Goal: Task Accomplishment & Management: Manage account settings

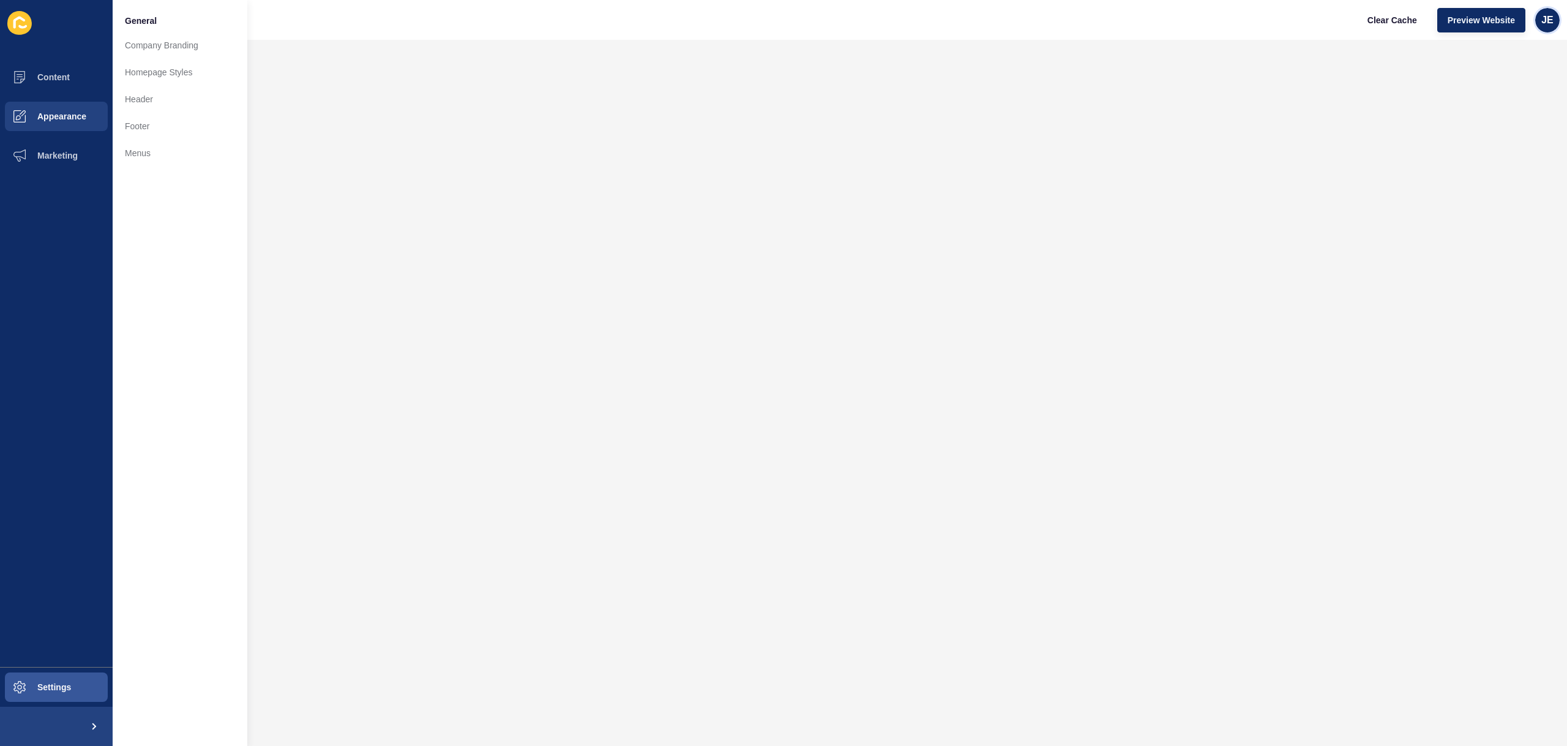
click at [1542, 22] on span "JE" at bounding box center [1547, 20] width 12 height 12
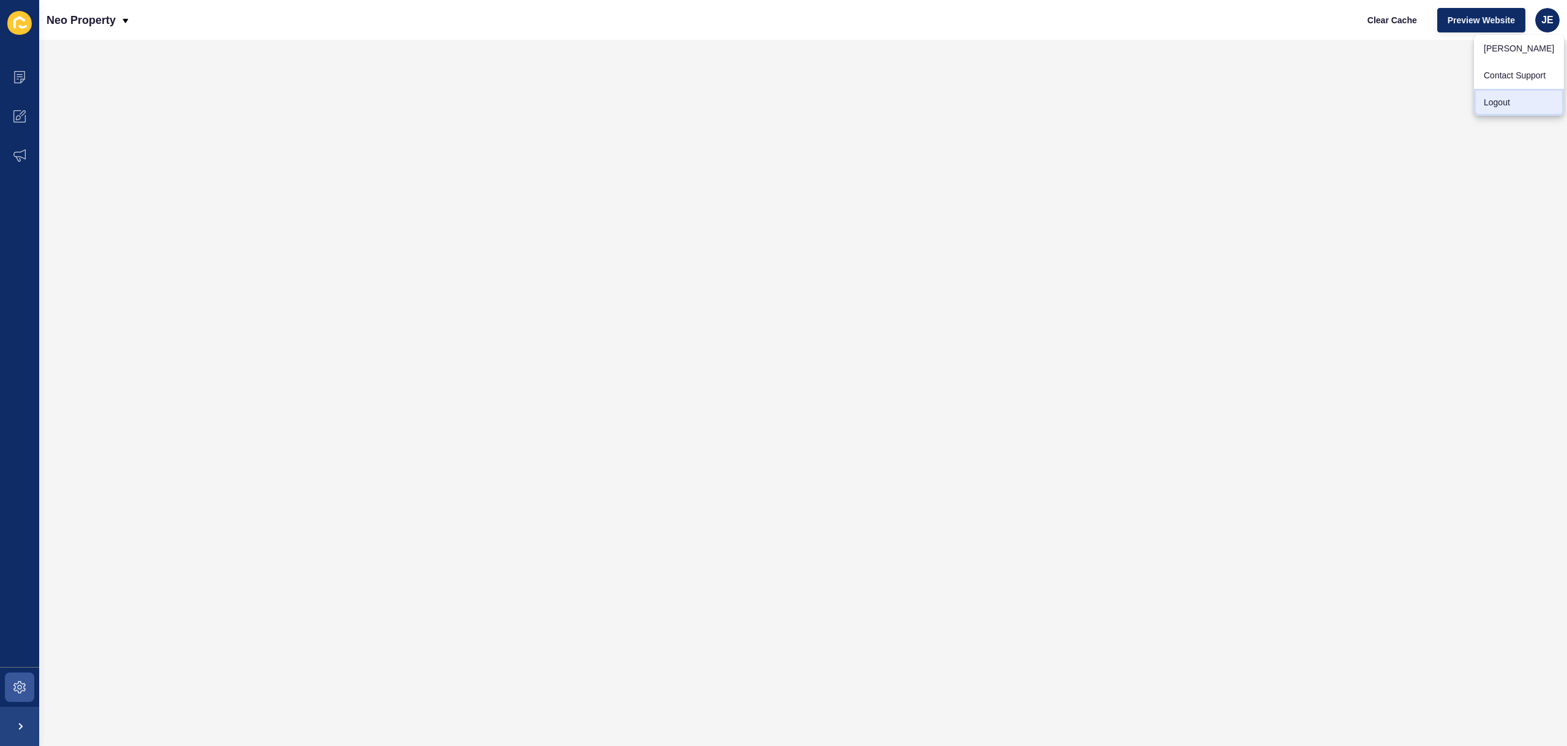
click at [1515, 95] on link "Logout" at bounding box center [1519, 102] width 90 height 27
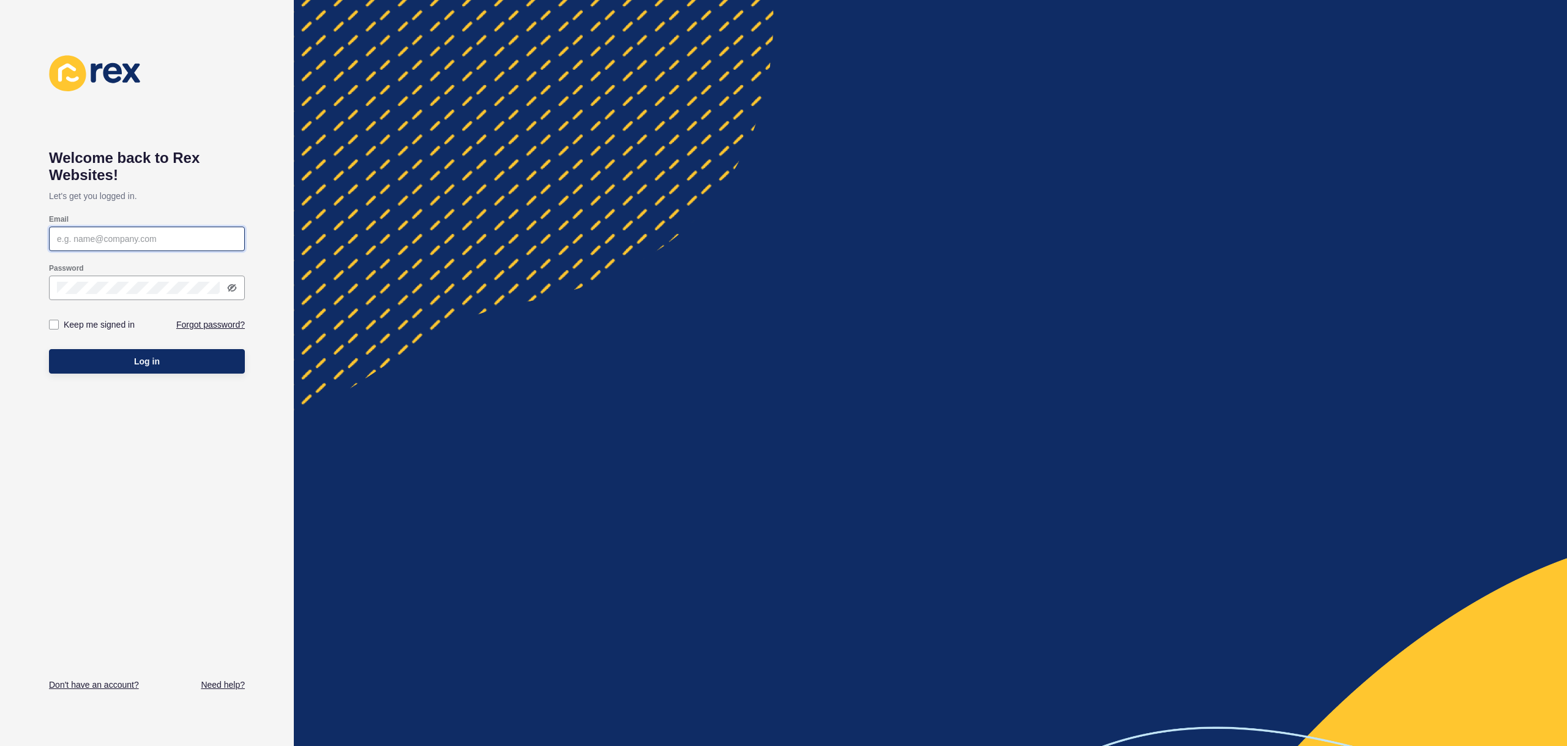
type input "[EMAIL_ADDRESS][PERSON_NAME][DOMAIN_NAME]"
click at [128, 381] on div "Welcome back to Rex Websites! Let's get you logged in. Email justine.espinosa@r…" at bounding box center [147, 372] width 196 height 635
click at [136, 364] on span "Log in" at bounding box center [147, 361] width 26 height 12
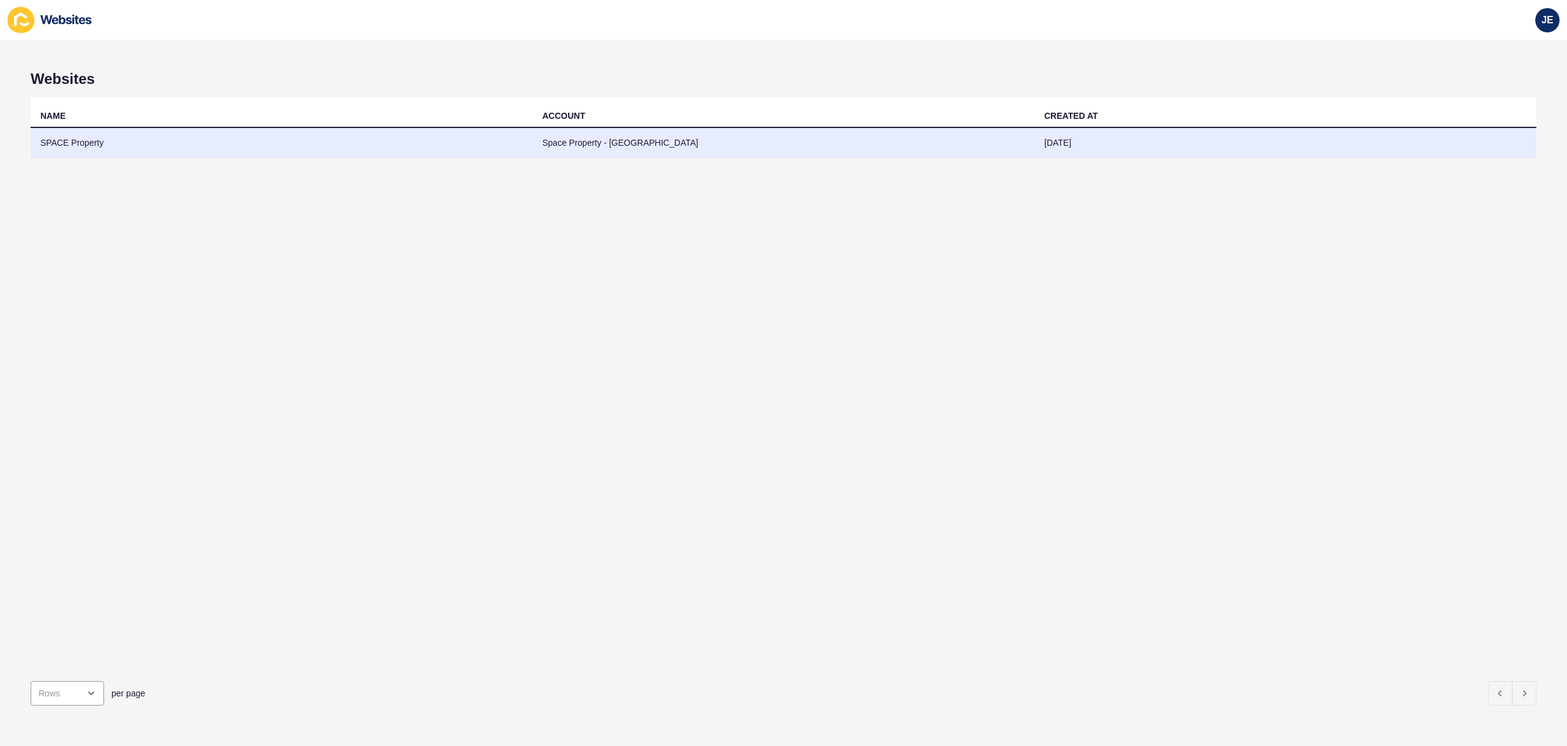
click at [591, 147] on td "Space Property - Ashgrove" at bounding box center [784, 143] width 502 height 30
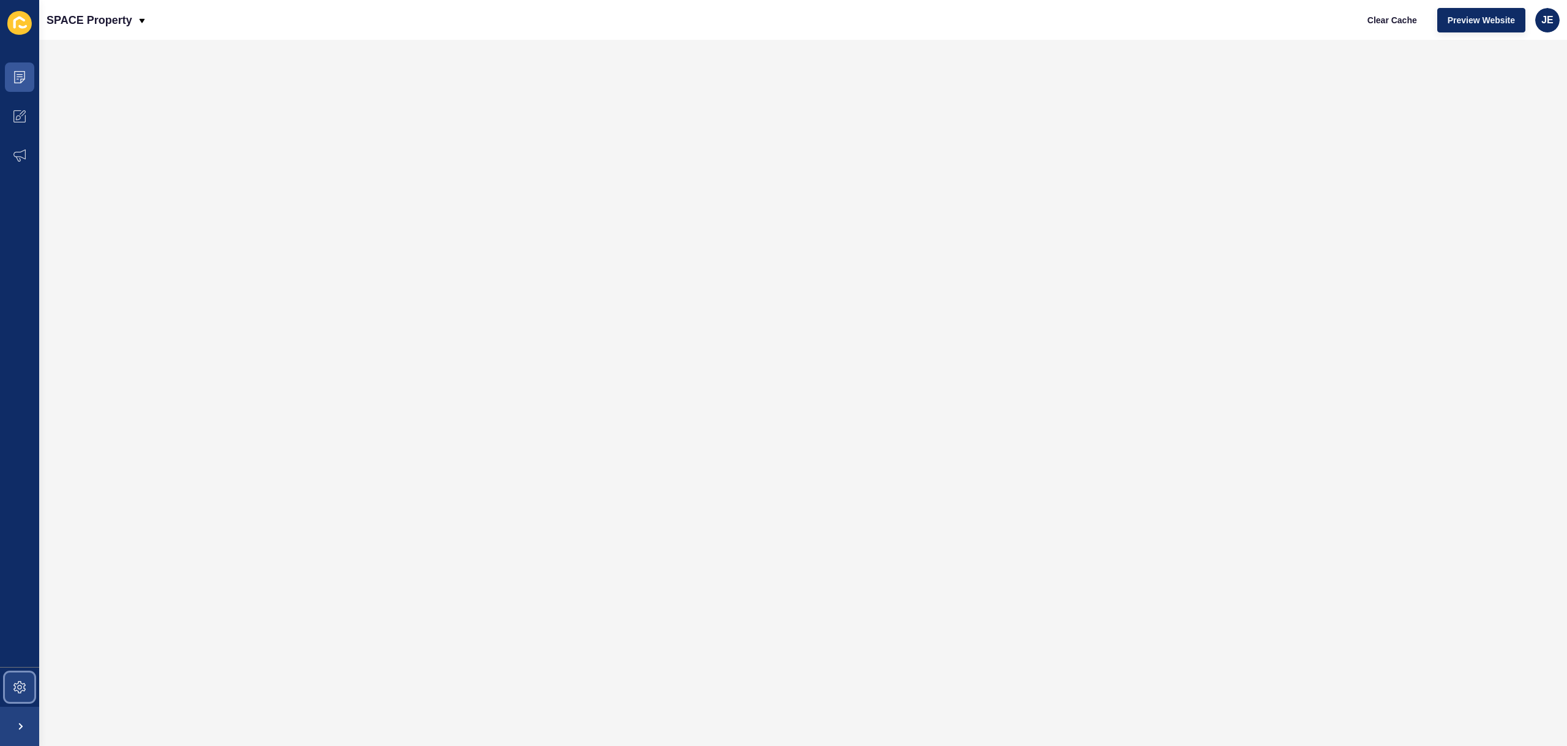
click at [28, 683] on span at bounding box center [19, 686] width 39 height 39
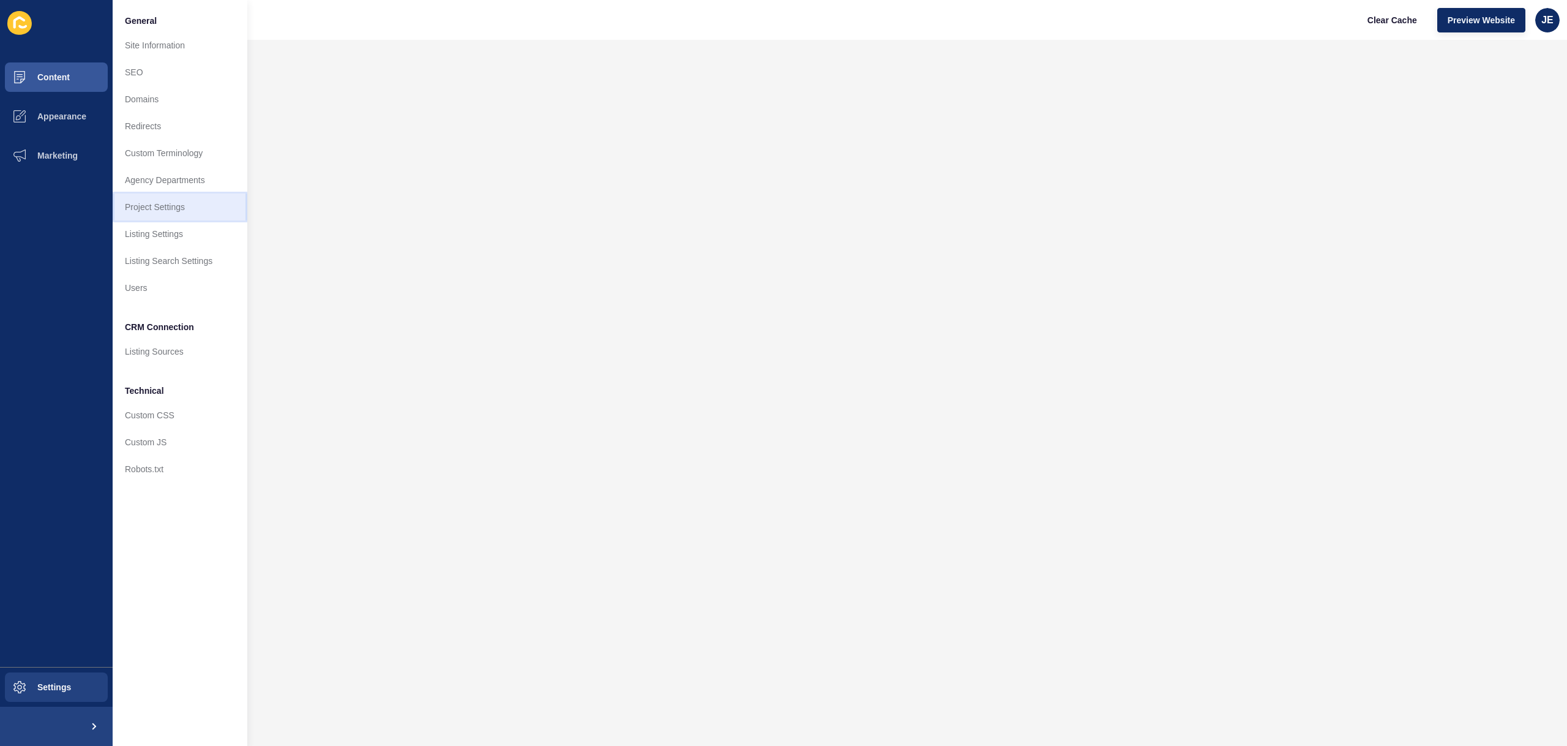
click at [165, 218] on link "Project Settings" at bounding box center [180, 206] width 135 height 27
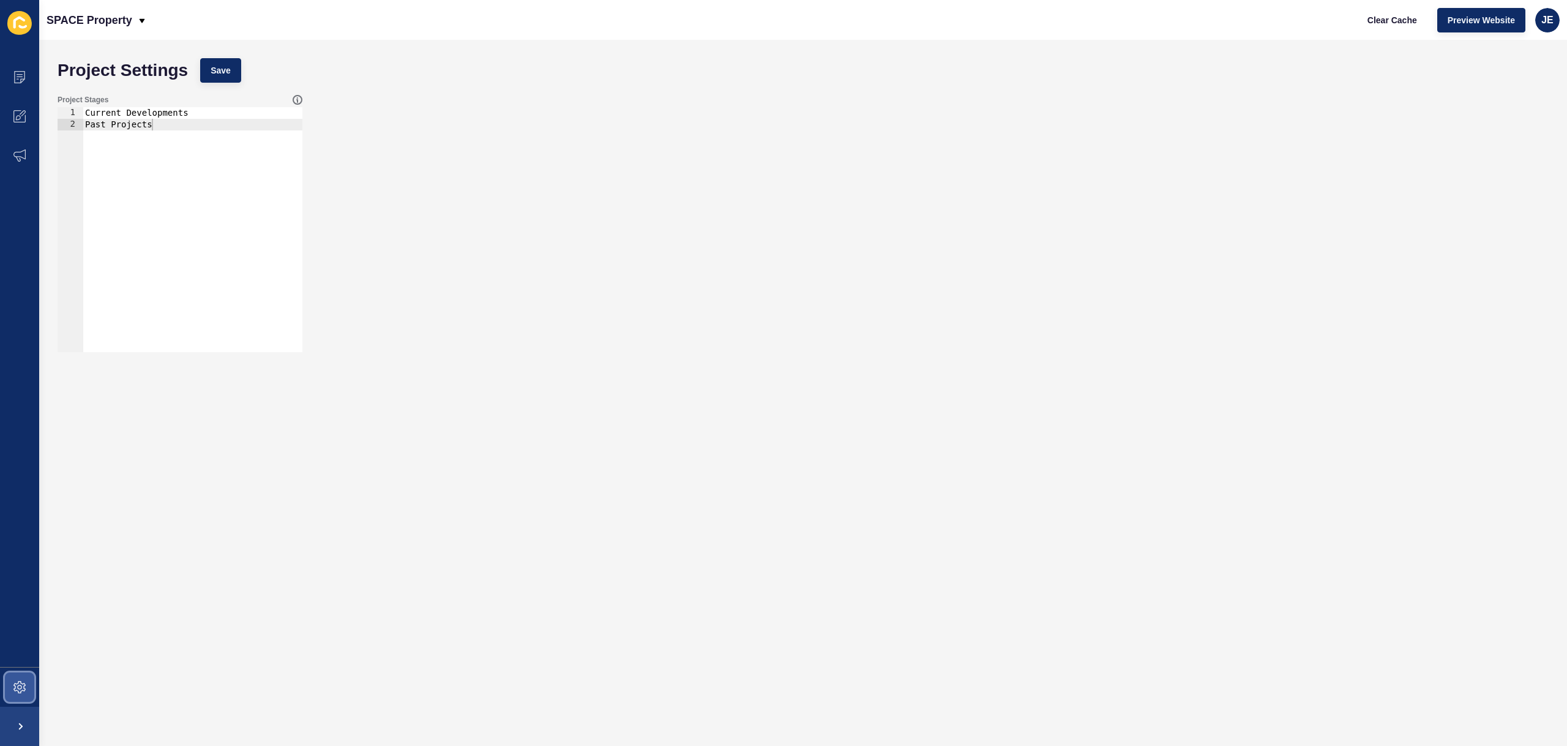
click at [23, 682] on icon at bounding box center [19, 687] width 12 height 12
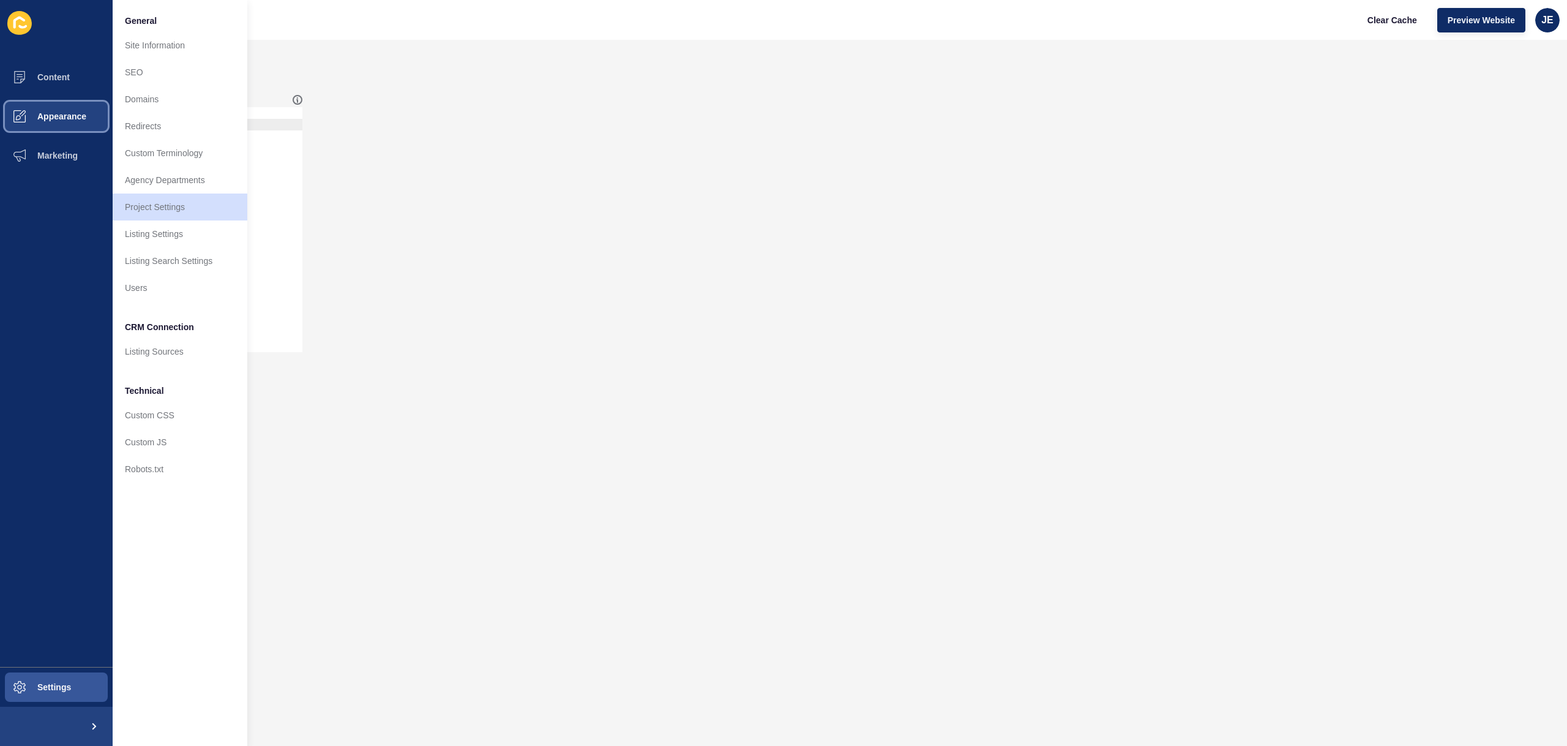
click at [44, 119] on span "Appearance" at bounding box center [42, 116] width 88 height 10
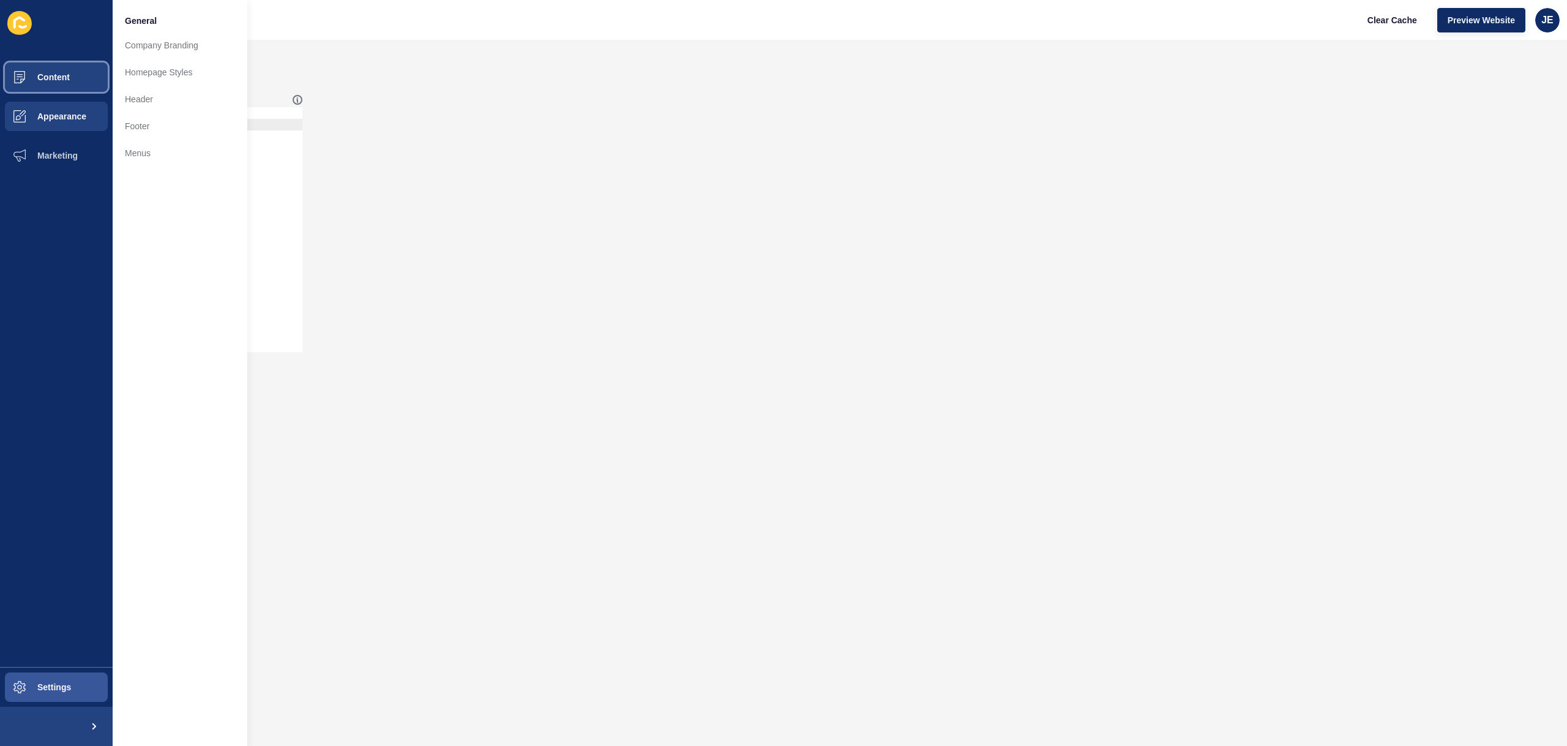
click at [53, 87] on button "Content" at bounding box center [56, 77] width 113 height 39
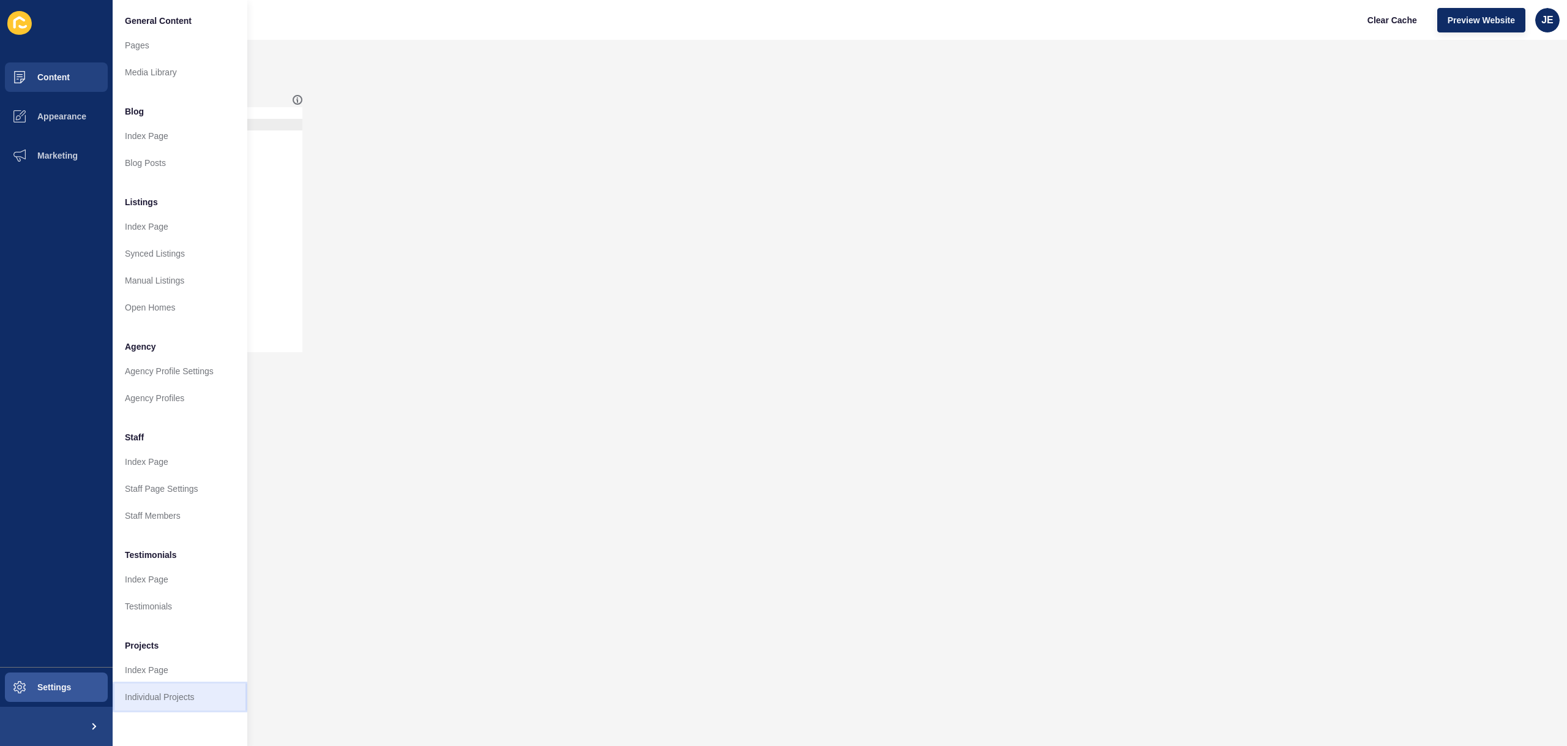
click at [193, 693] on link "Individual Projects" at bounding box center [180, 696] width 135 height 27
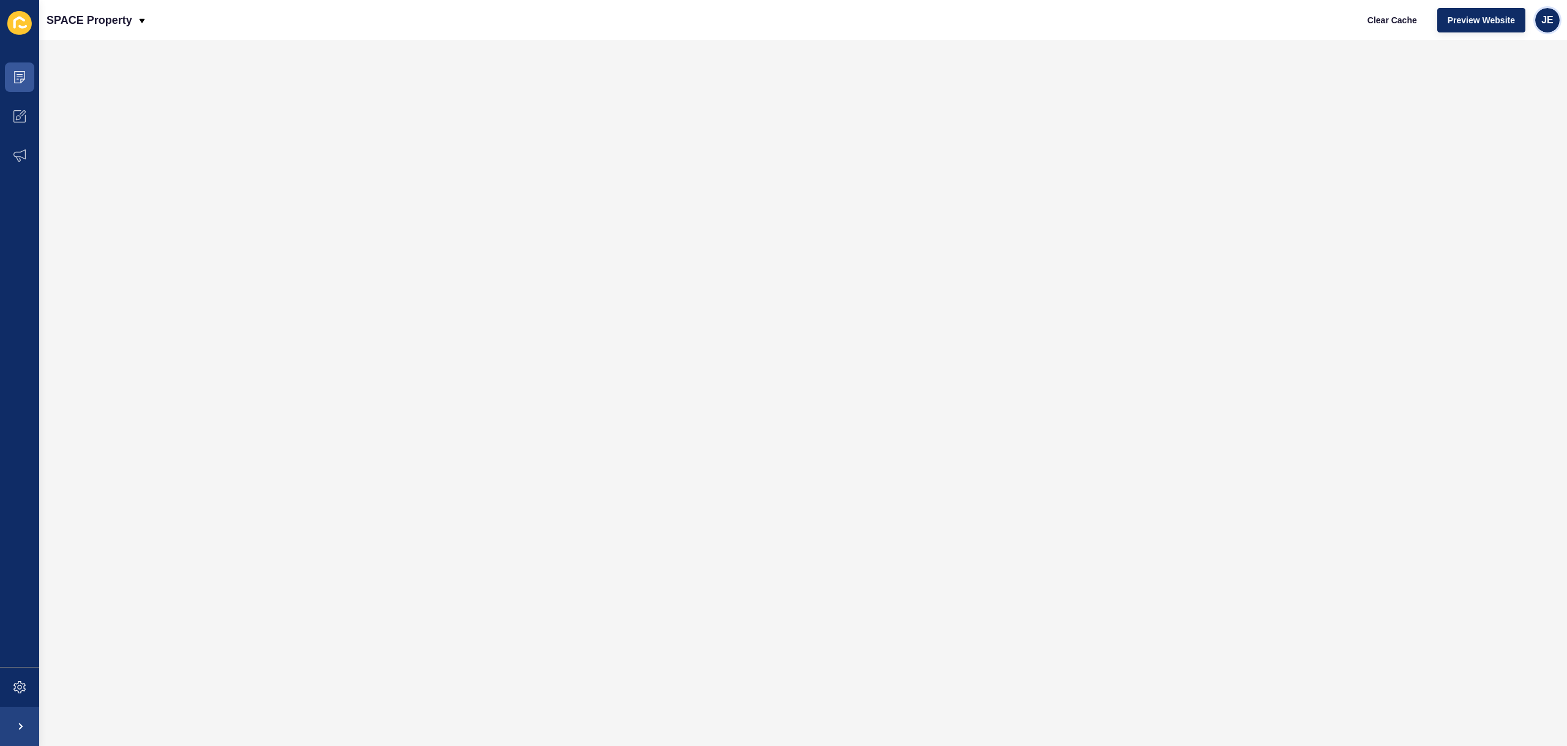
click at [1547, 28] on div "JE" at bounding box center [1547, 20] width 24 height 24
click at [1506, 97] on link "Logout" at bounding box center [1519, 102] width 90 height 27
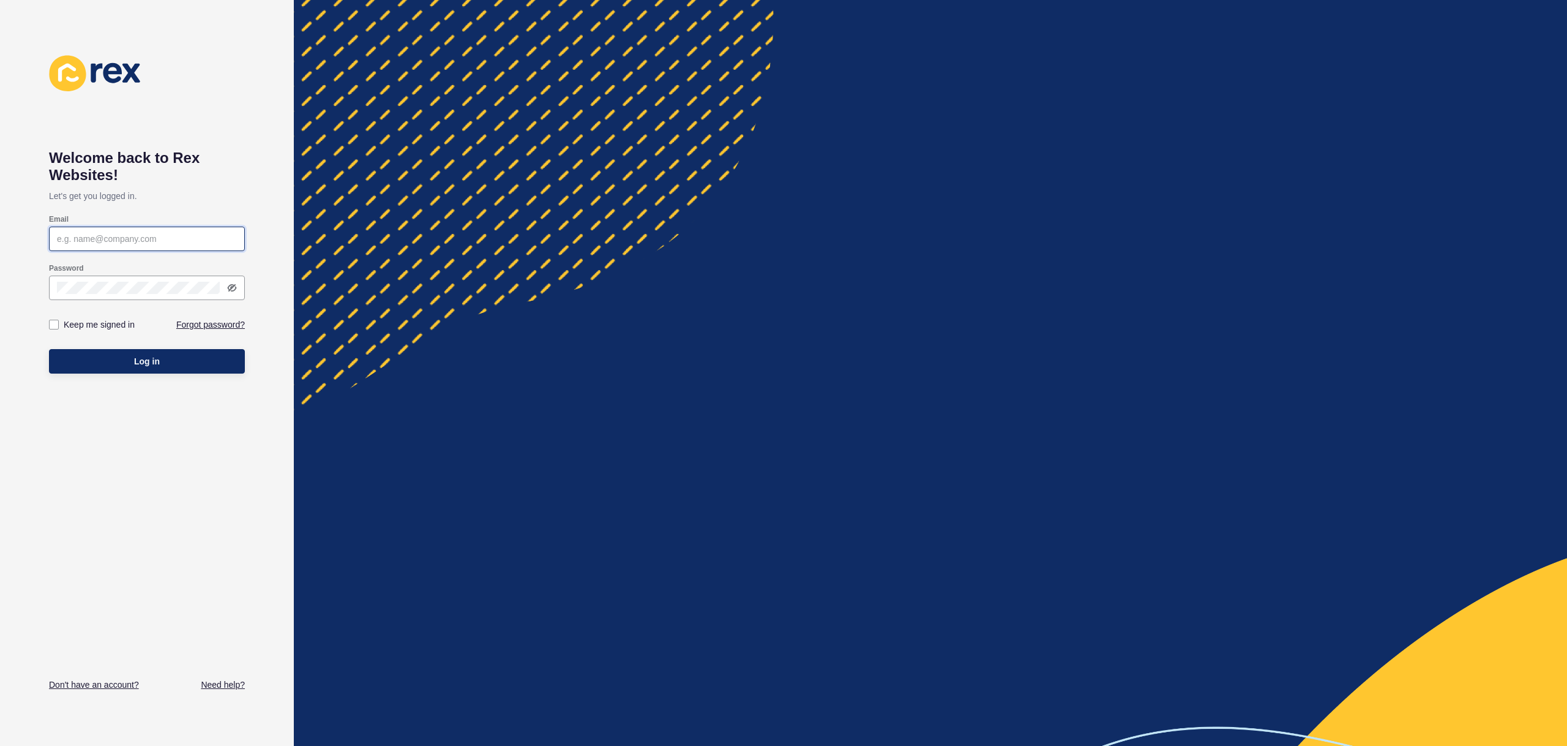
type input "[EMAIL_ADDRESS][PERSON_NAME][DOMAIN_NAME]"
click at [204, 364] on button "Log in" at bounding box center [147, 361] width 196 height 24
